Goal: Transaction & Acquisition: Download file/media

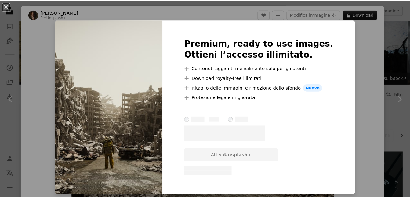
scroll to position [181, 0]
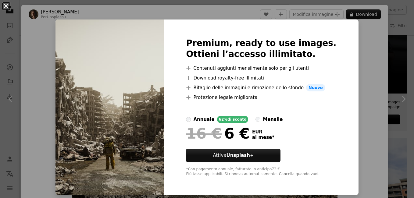
click at [7, 6] on button "An X shape" at bounding box center [5, 5] width 7 height 7
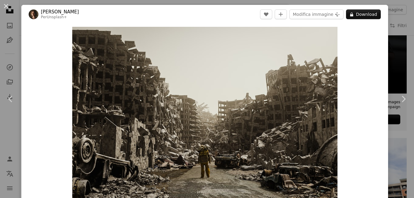
click at [3, 5] on button "An X shape" at bounding box center [5, 5] width 7 height 7
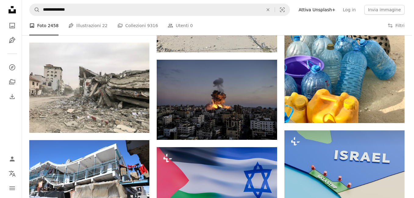
scroll to position [542, 0]
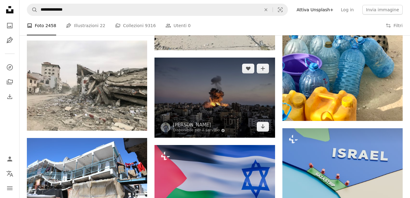
click at [218, 107] on img at bounding box center [214, 98] width 120 height 80
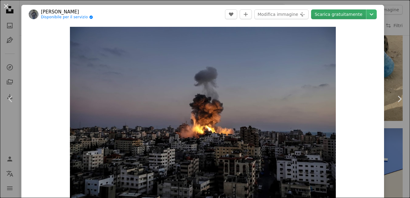
click at [347, 16] on link "Scarica gratuitamente" at bounding box center [338, 14] width 55 height 10
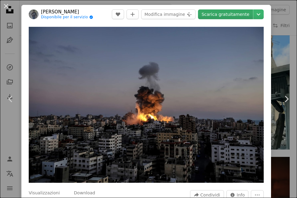
scroll to position [2719, 0]
